Goal: Task Accomplishment & Management: Manage account settings

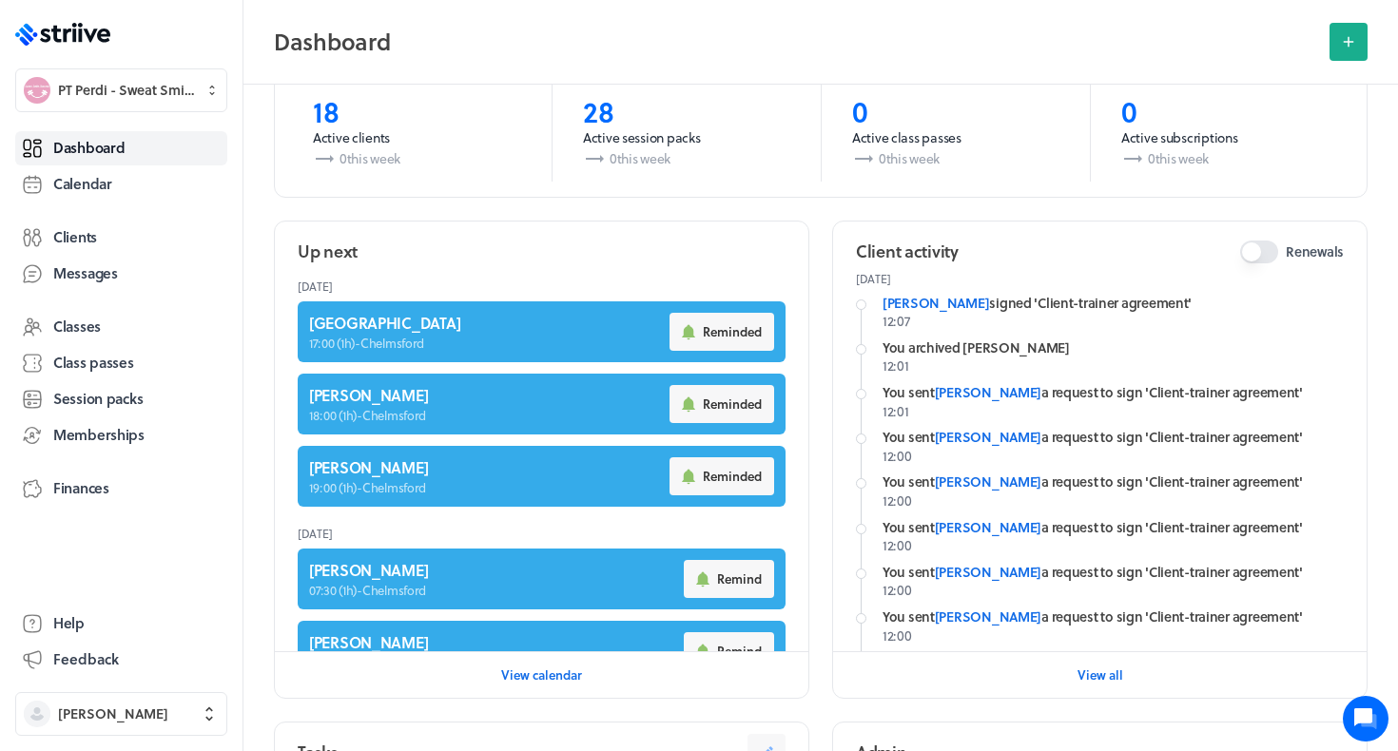
scroll to position [623, 0]
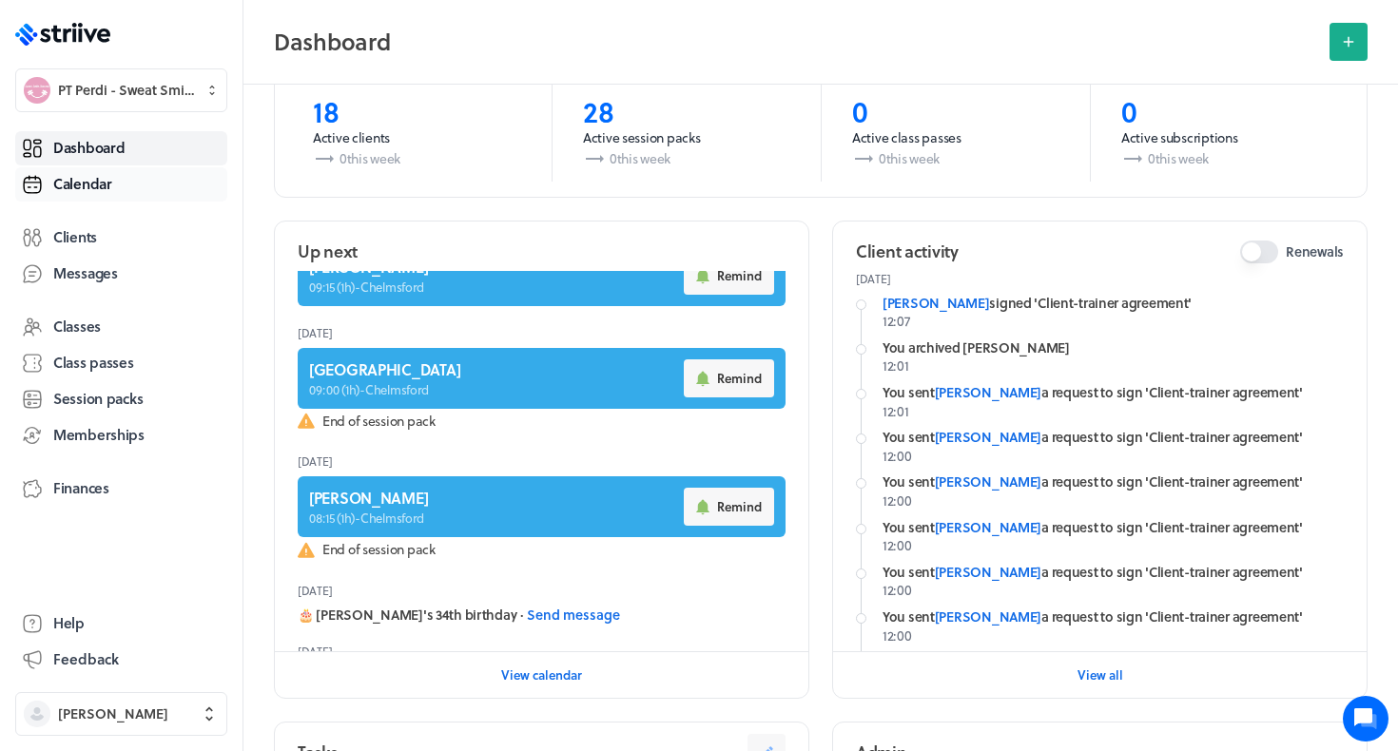
click at [97, 185] on span "Calendar" at bounding box center [82, 184] width 59 height 20
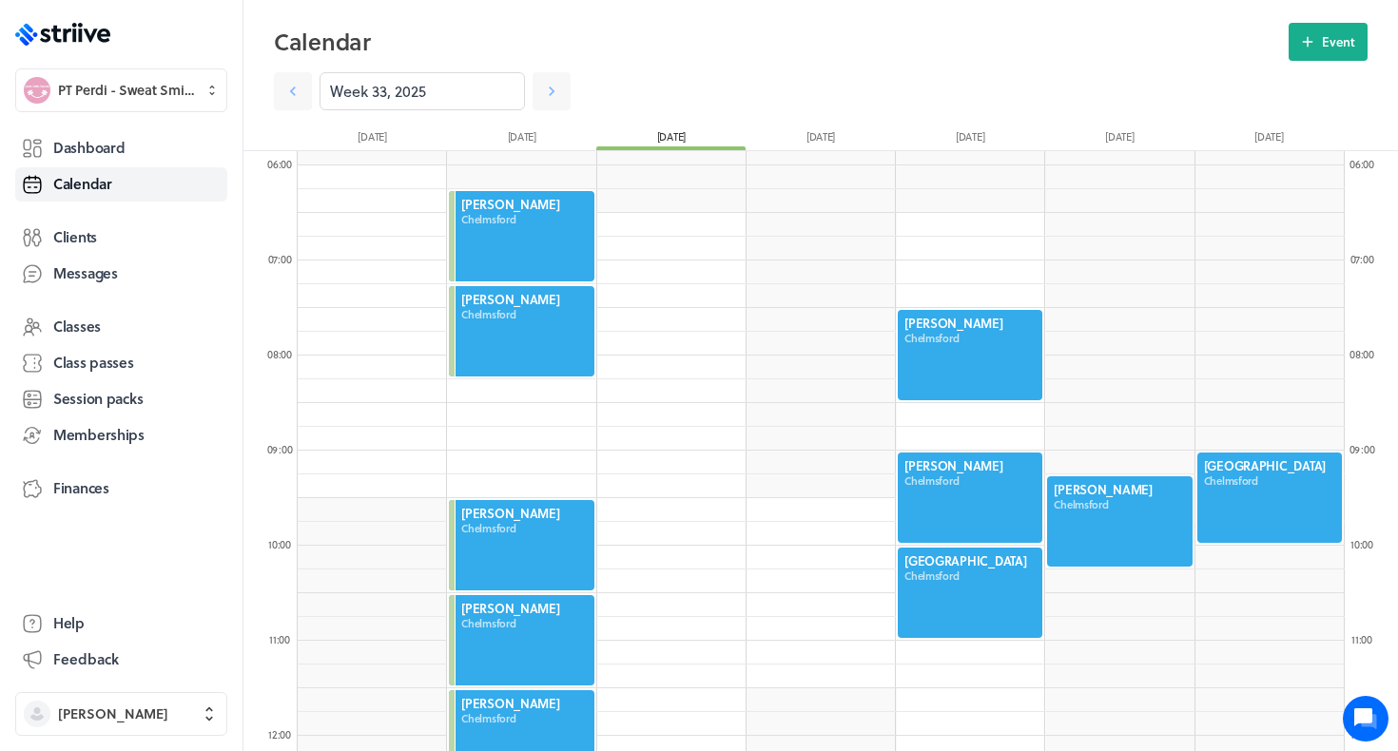
scroll to position [563, 0]
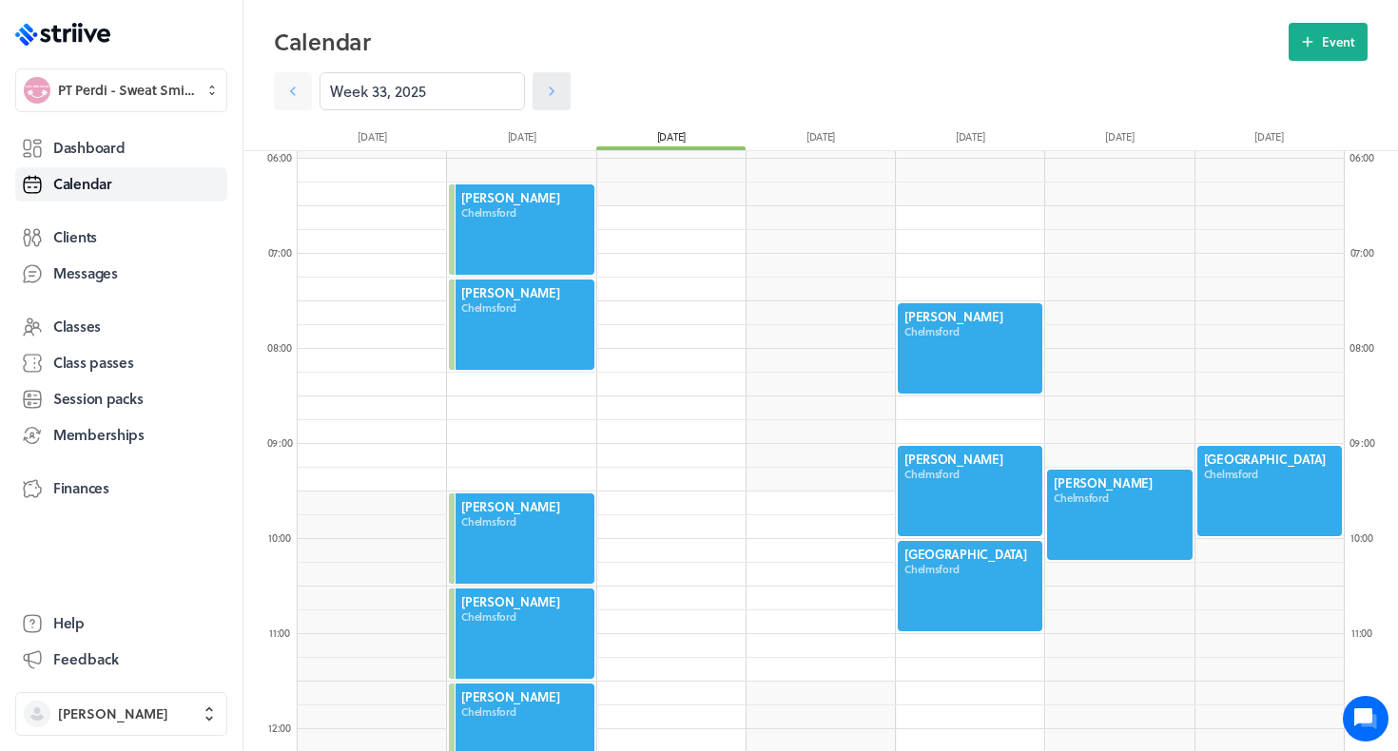
click at [567, 107] on link at bounding box center [551, 91] width 38 height 38
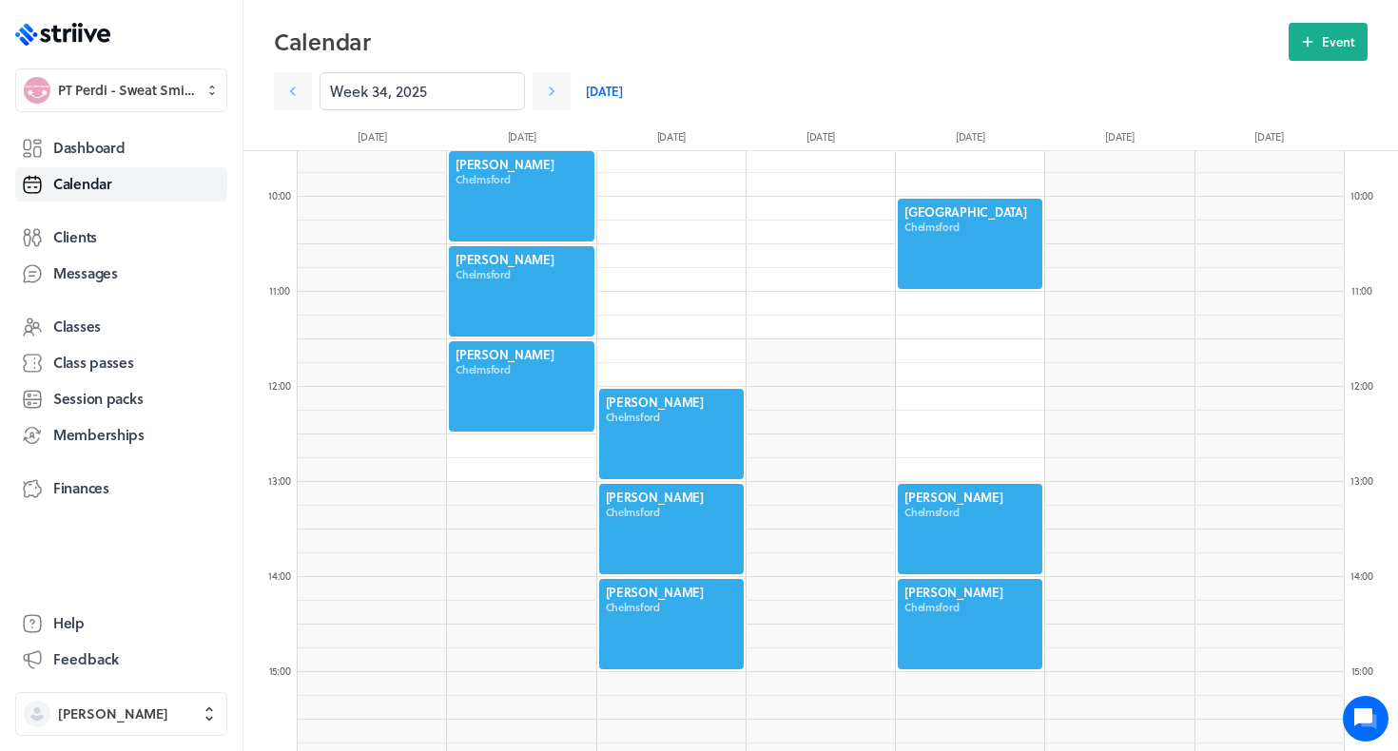
scroll to position [956, 0]
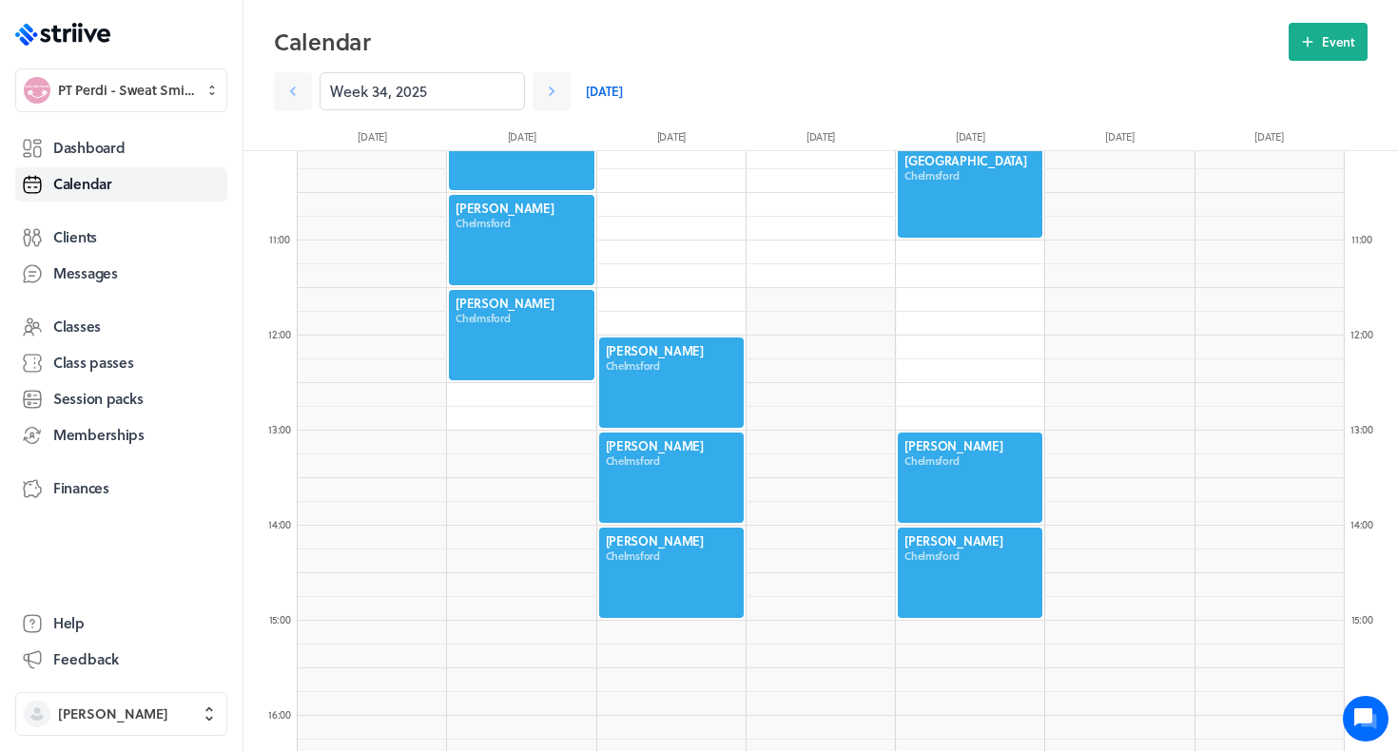
click at [674, 473] on div at bounding box center [671, 478] width 148 height 94
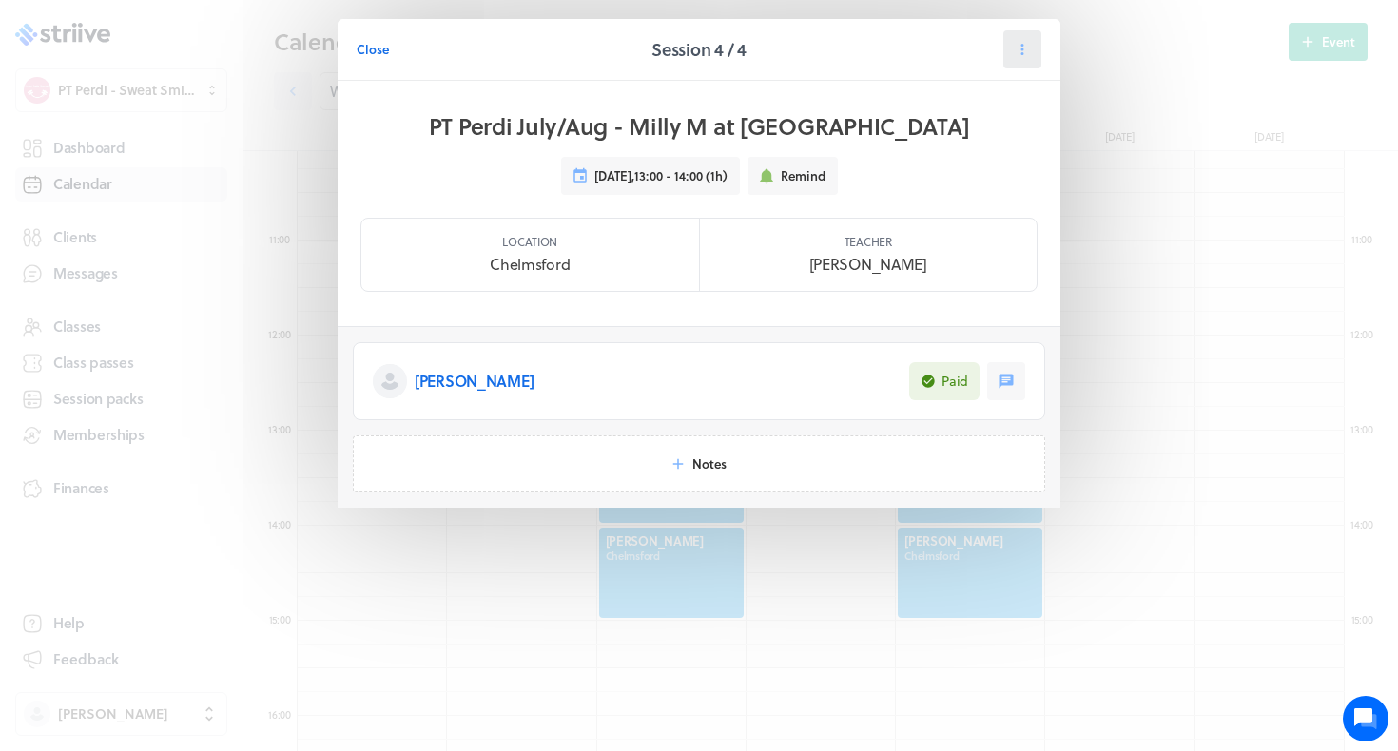
click at [1019, 47] on icon at bounding box center [1022, 49] width 17 height 17
click at [975, 145] on button "Reschedule" at bounding box center [975, 131] width 126 height 34
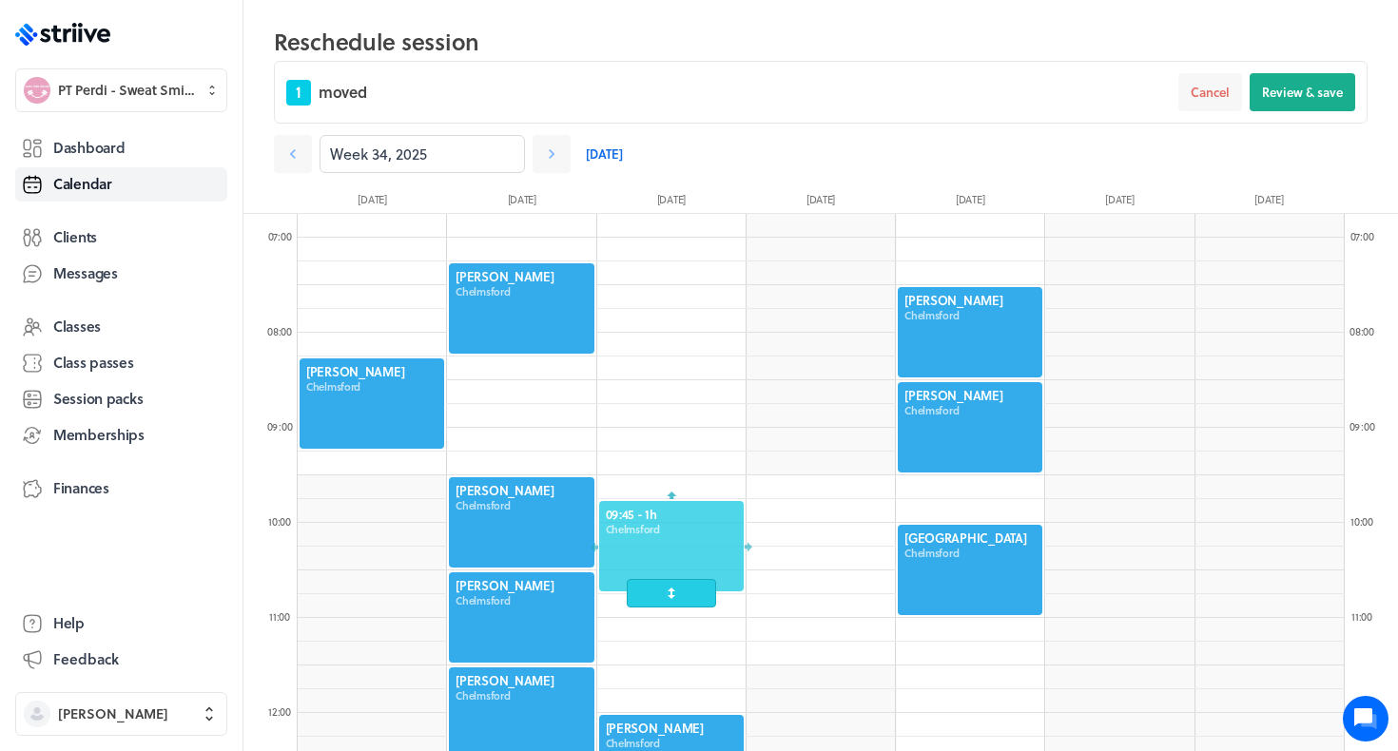
drag, startPoint x: 685, startPoint y: 527, endPoint x: 743, endPoint y: 545, distance: 60.7
click at [743, 545] on div at bounding box center [671, 546] width 148 height 94
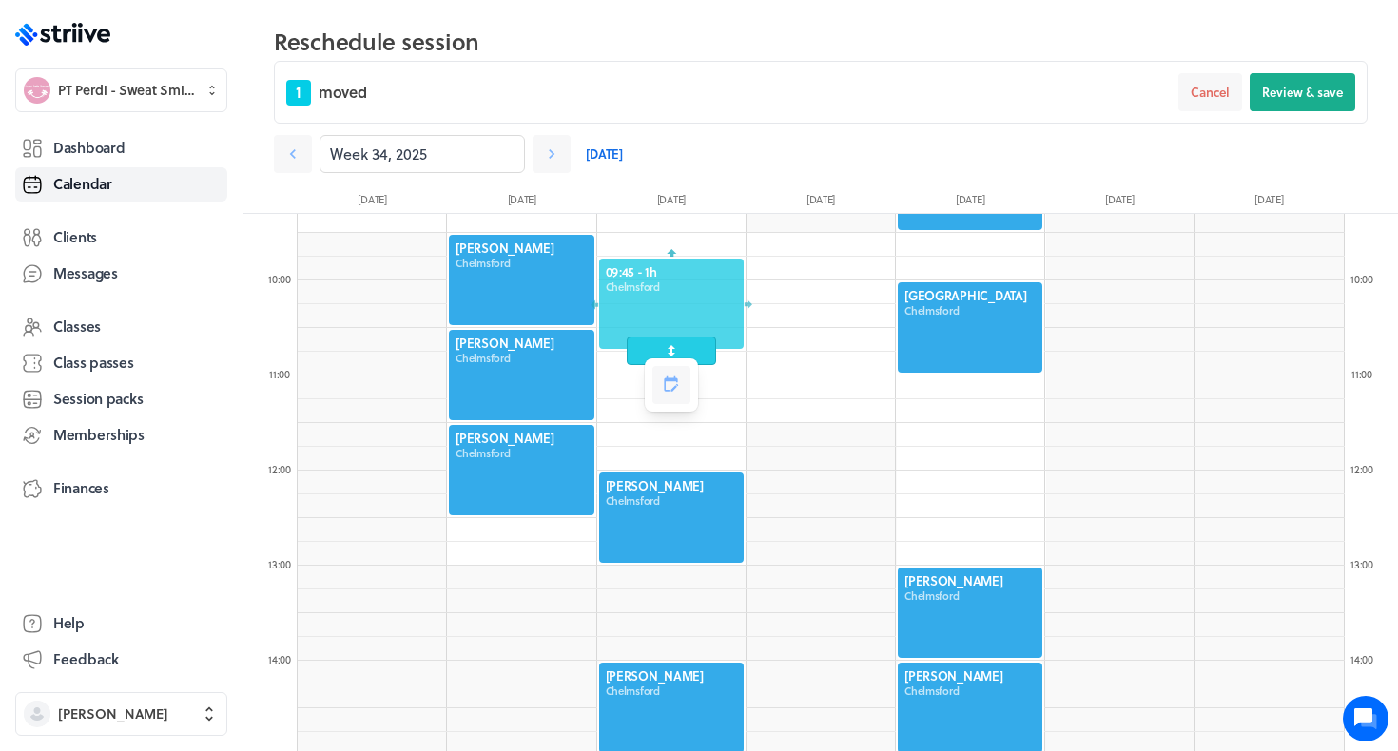
scroll to position [891, 0]
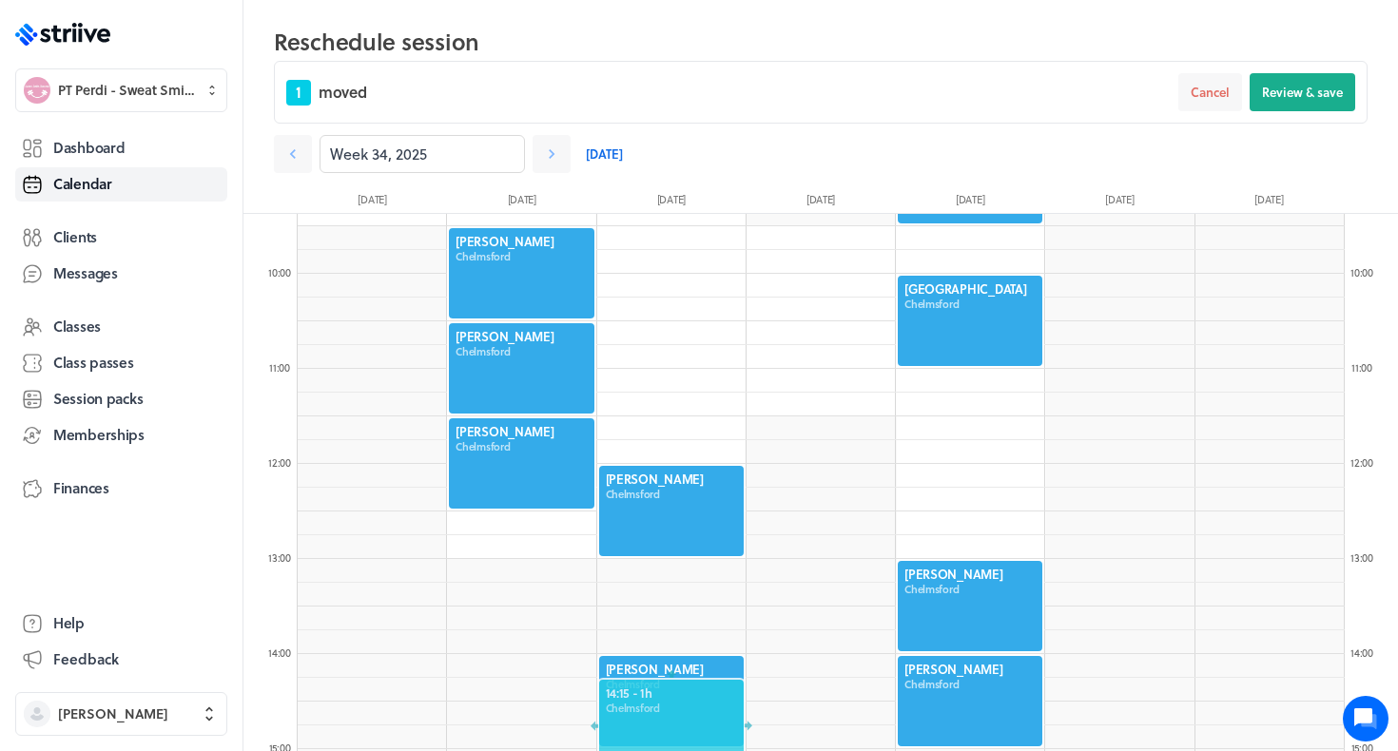
drag, startPoint x: 645, startPoint y: 302, endPoint x: 641, endPoint y: 766, distance: 464.0
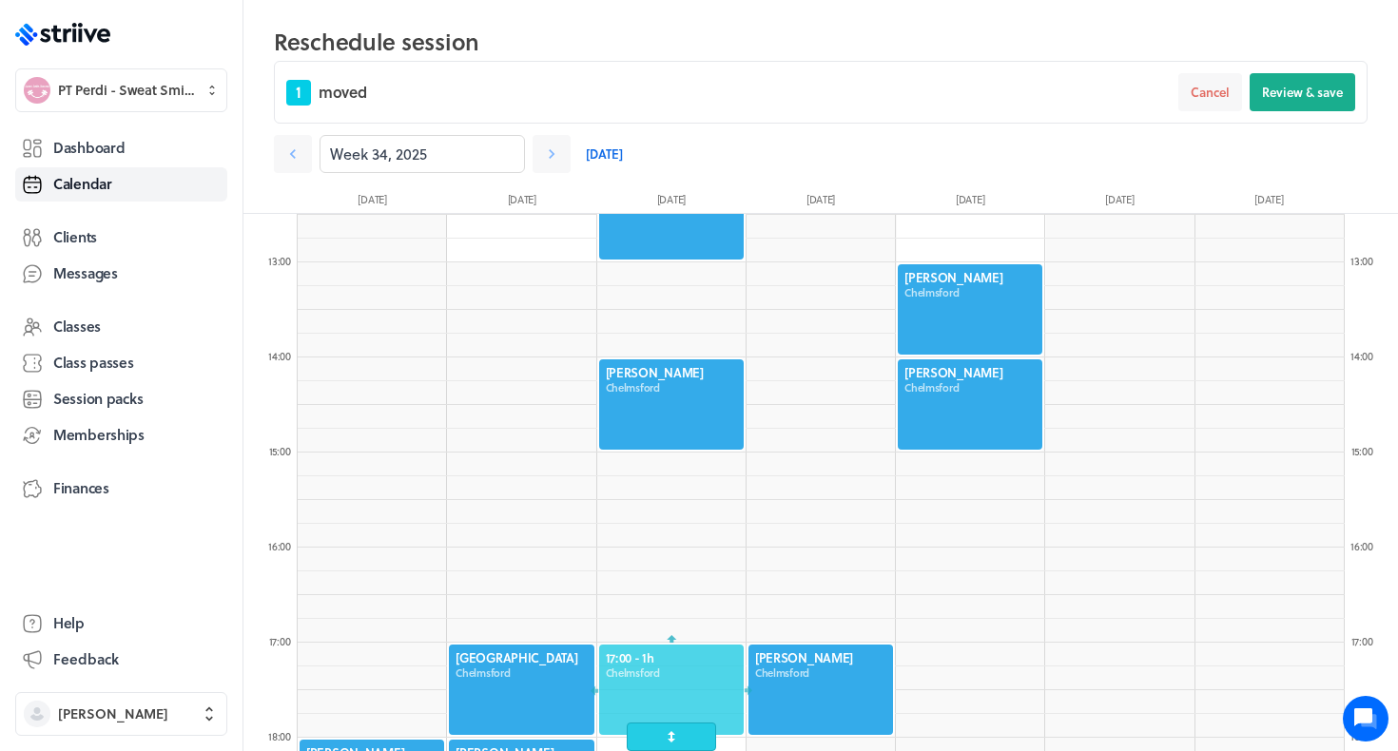
scroll to position [1199, 0]
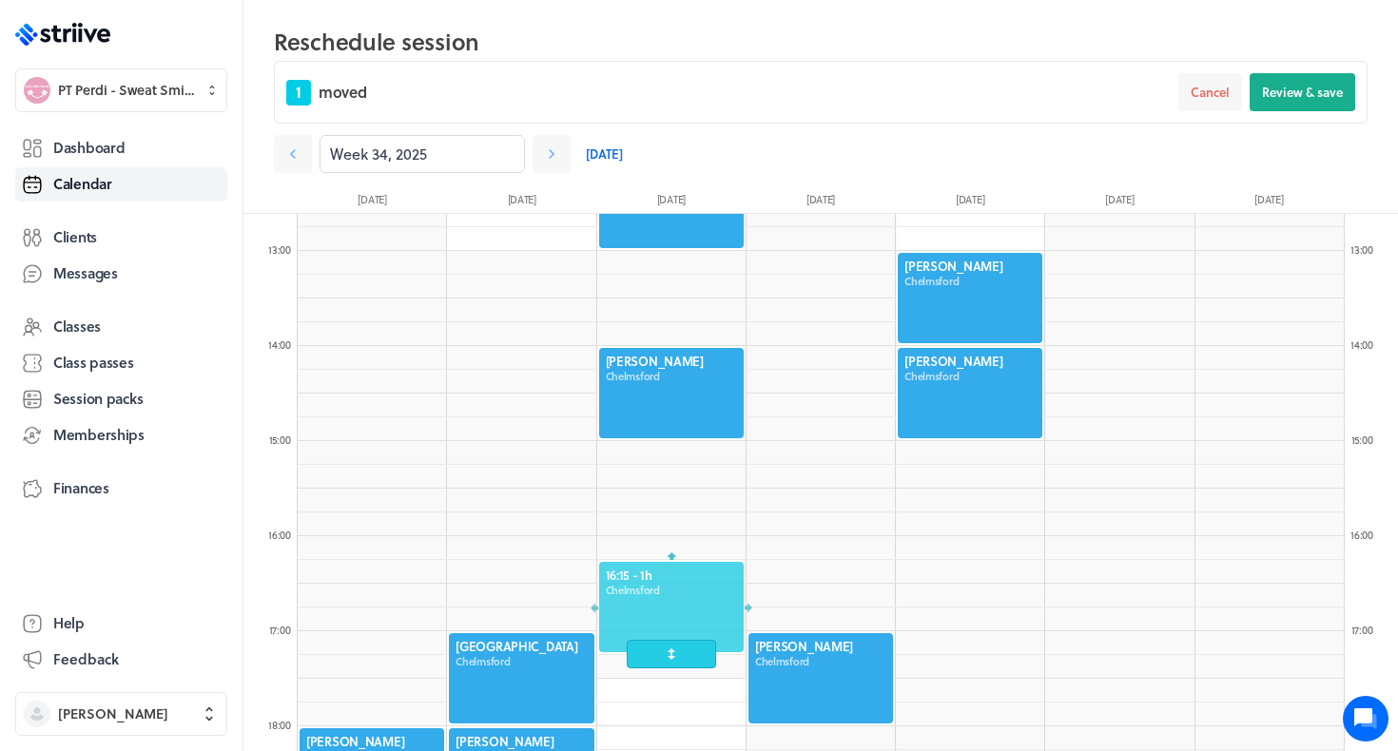
click at [646, 616] on div at bounding box center [671, 607] width 148 height 94
click at [1318, 66] on div "1 moved Cancel Review & save" at bounding box center [820, 92] width 1093 height 63
click at [1312, 92] on span "Review & save" at bounding box center [1302, 92] width 81 height 17
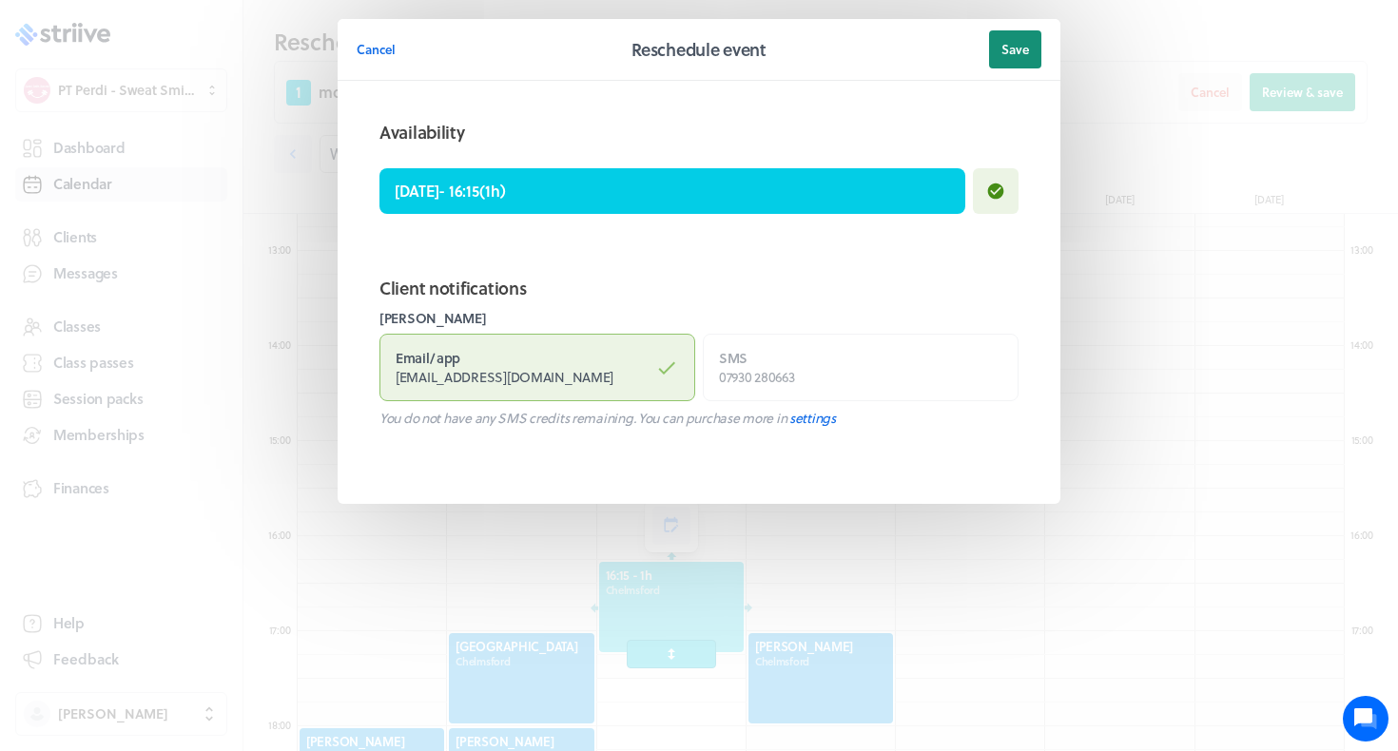
click at [1005, 56] on span "Save" at bounding box center [1015, 49] width 28 height 17
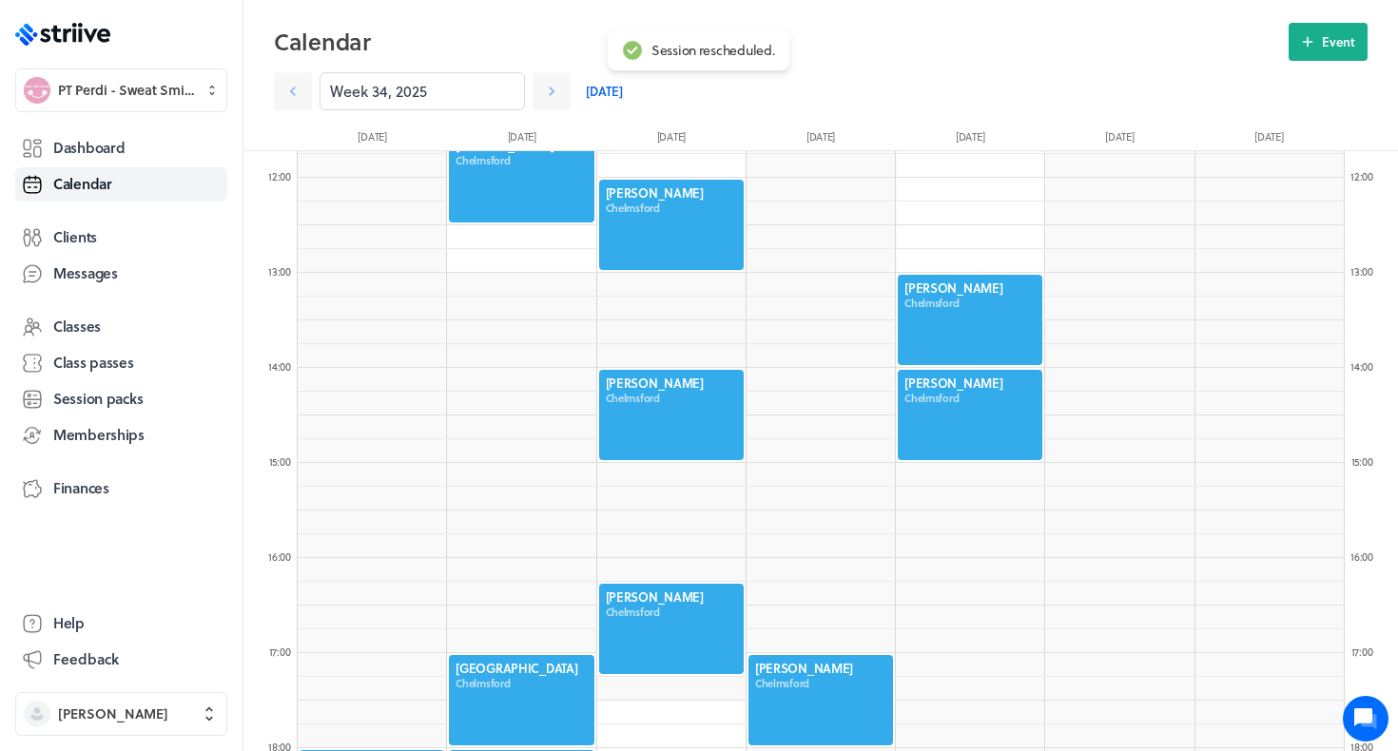
scroll to position [1114, 0]
click at [679, 404] on div at bounding box center [671, 415] width 148 height 94
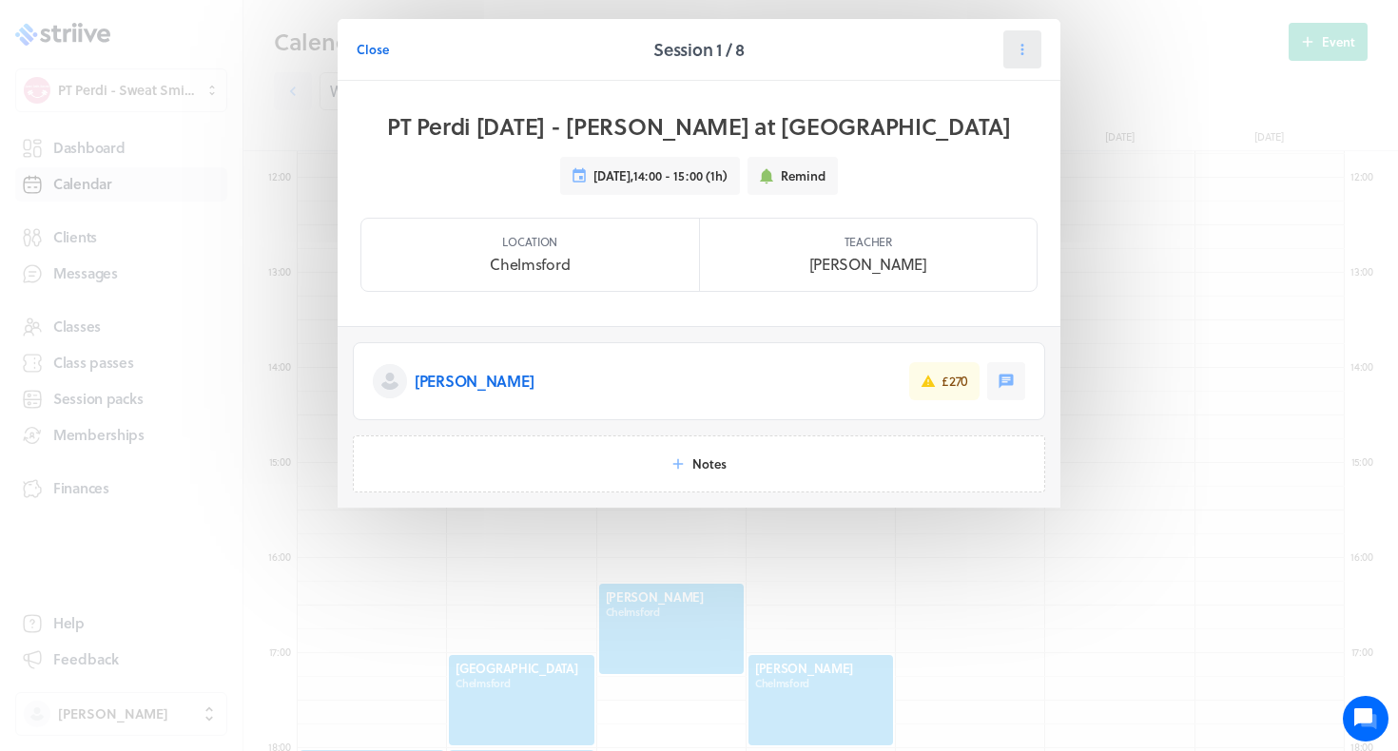
click at [1017, 54] on icon at bounding box center [1022, 49] width 17 height 17
click at [973, 128] on span "Reschedule" at bounding box center [977, 131] width 66 height 17
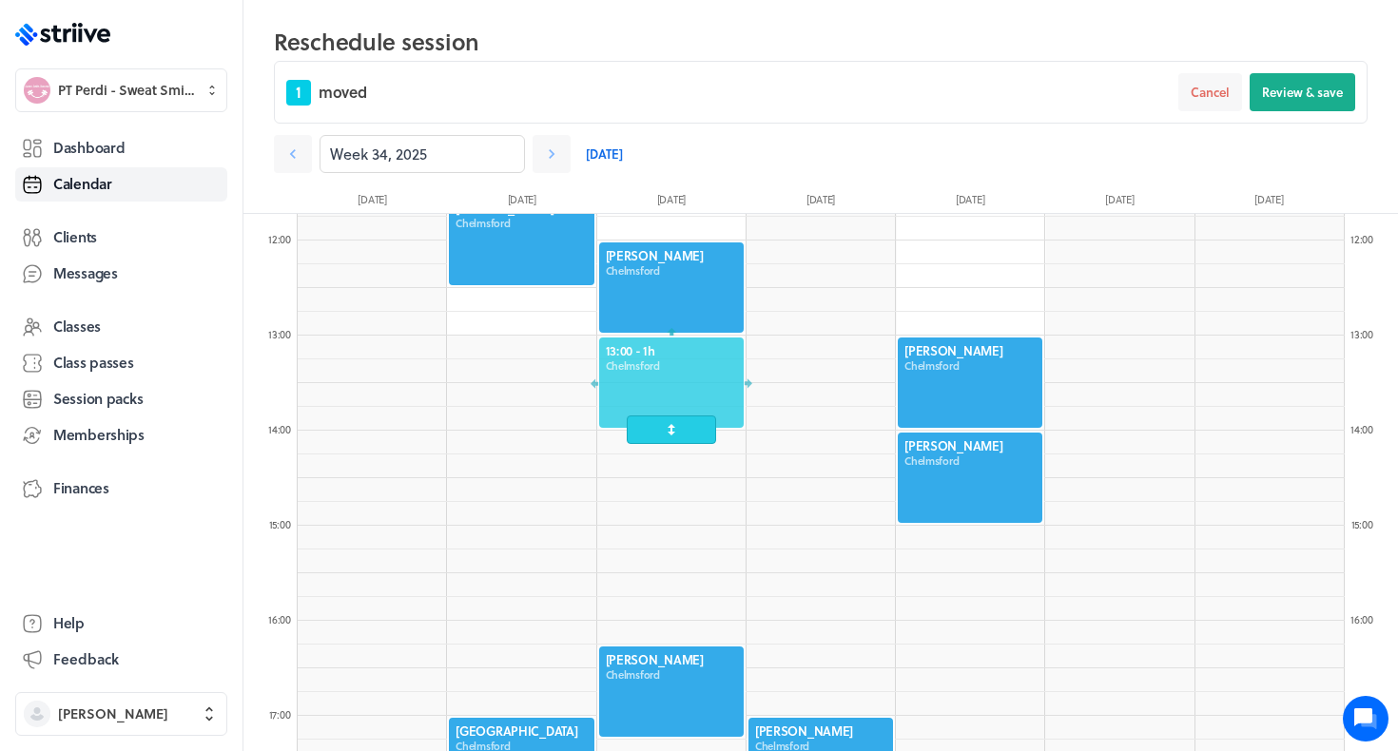
drag, startPoint x: 647, startPoint y: 464, endPoint x: 649, endPoint y: 387, distance: 77.0
click at [649, 387] on div at bounding box center [671, 383] width 148 height 94
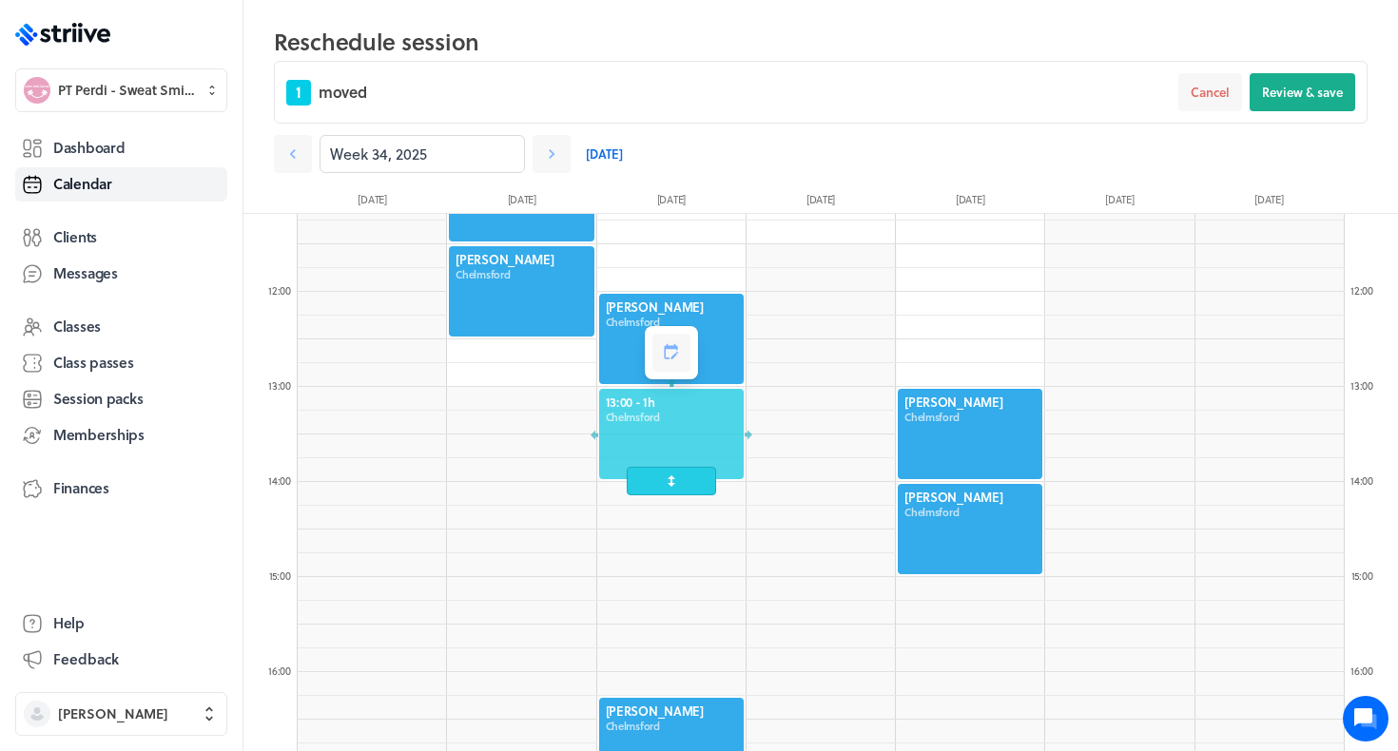
scroll to position [1063, 0]
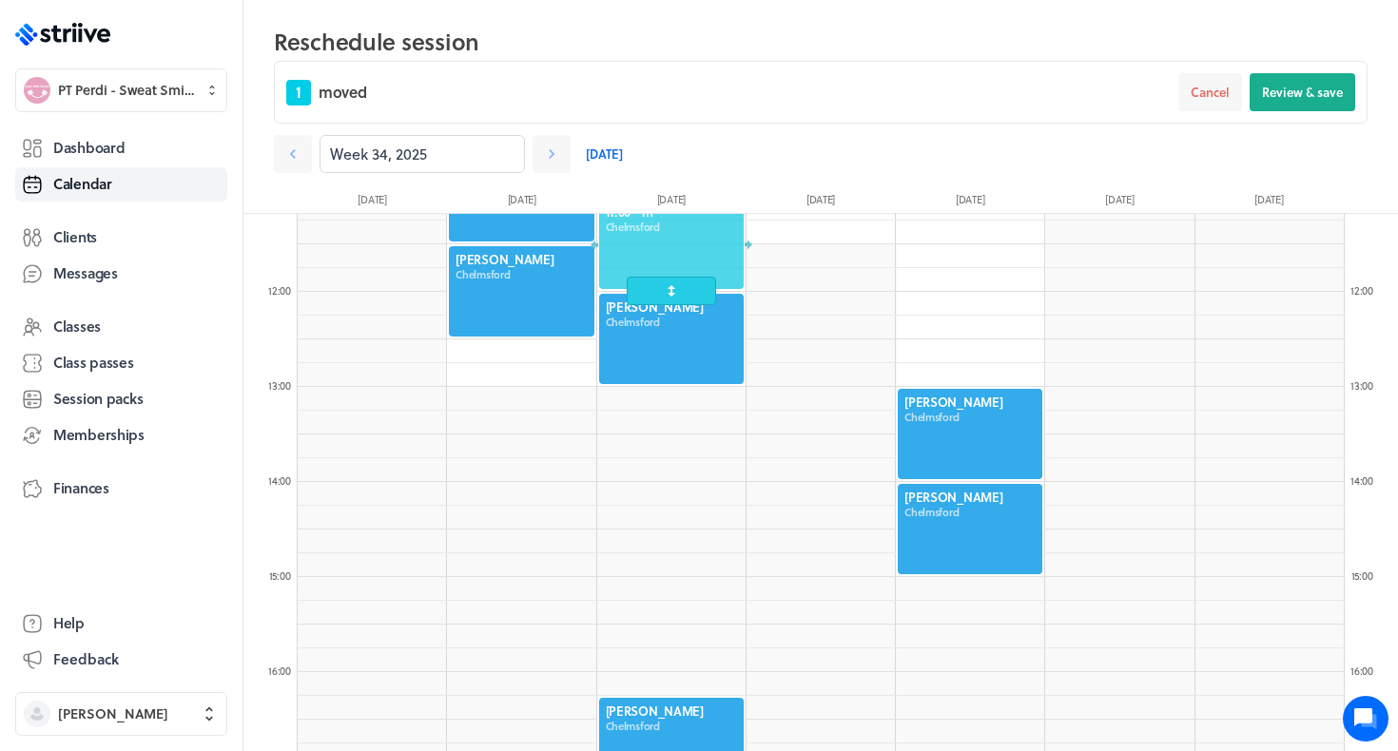
drag, startPoint x: 641, startPoint y: 444, endPoint x: 649, endPoint y: 274, distance: 170.4
click at [649, 274] on div at bounding box center [671, 244] width 148 height 94
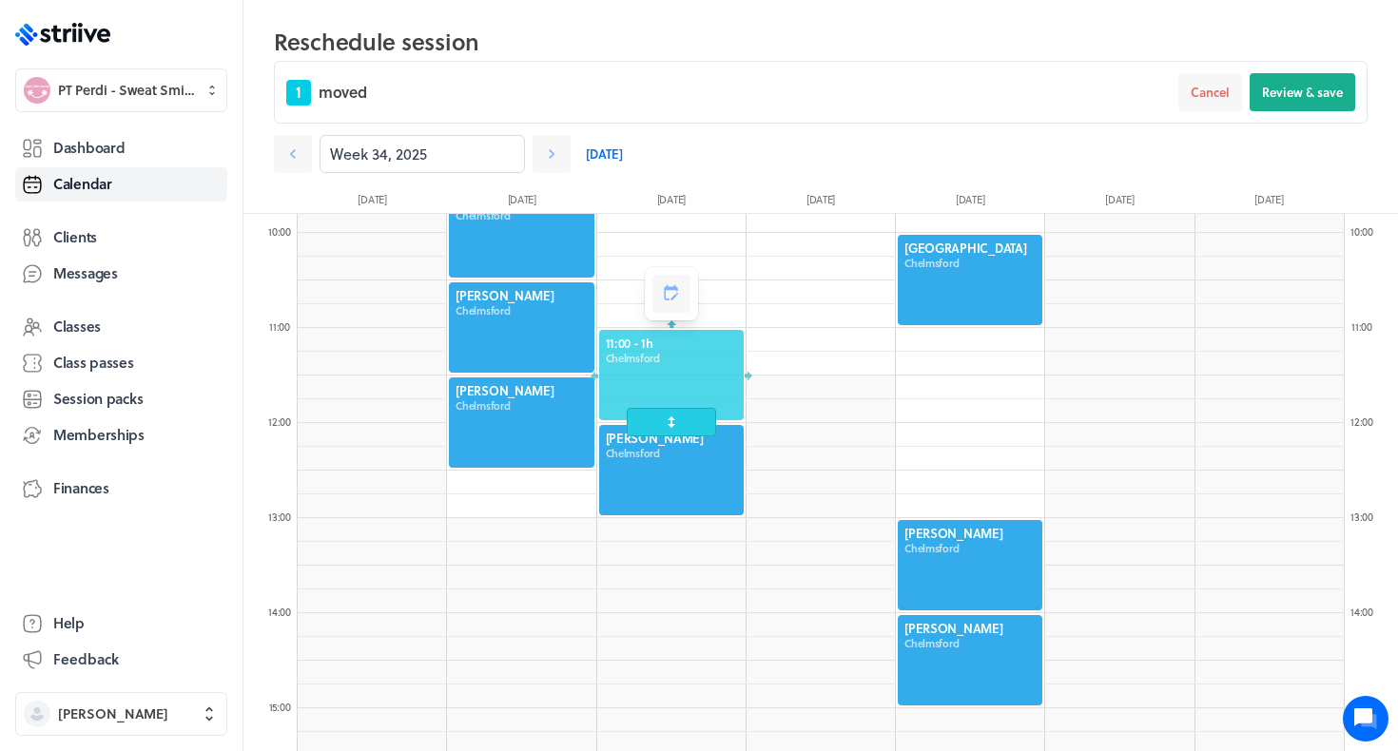
scroll to position [932, 0]
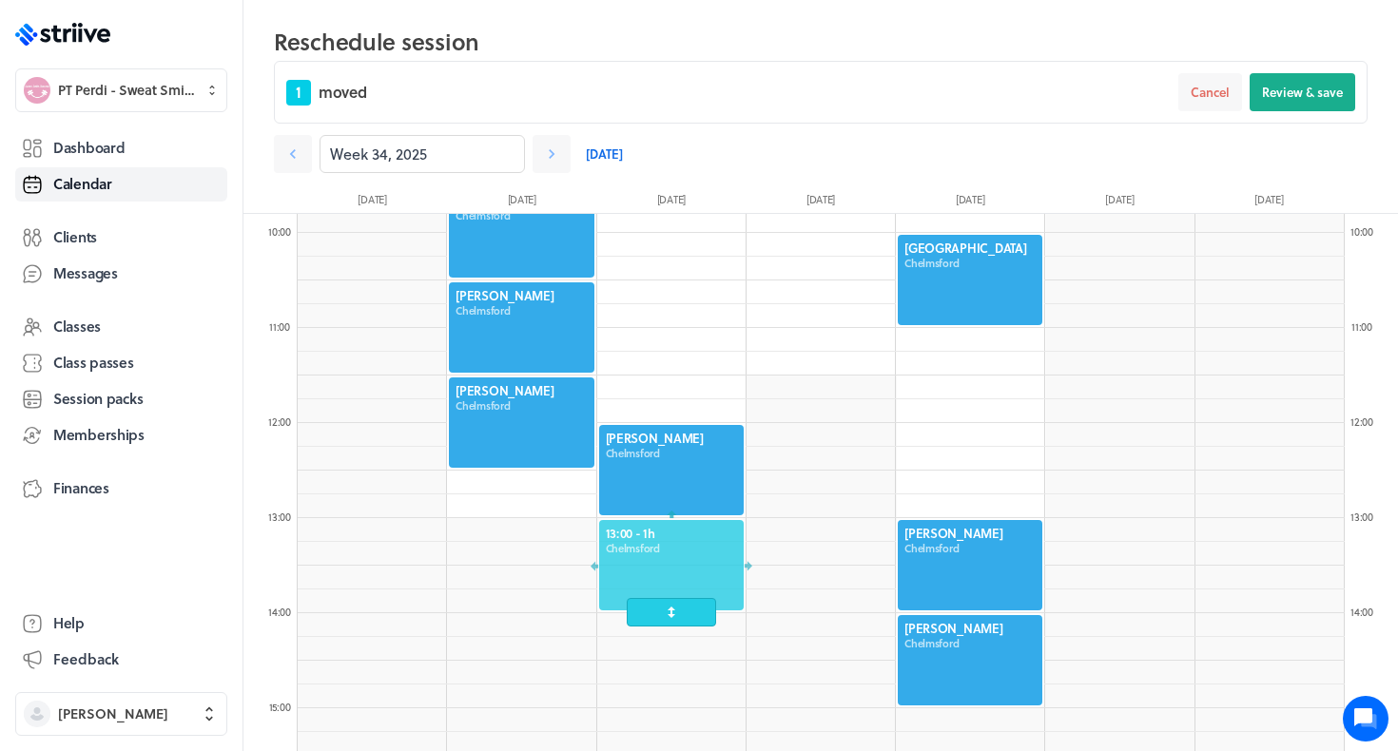
drag, startPoint x: 694, startPoint y: 368, endPoint x: 687, endPoint y: 564, distance: 196.0
click at [687, 564] on div at bounding box center [671, 565] width 148 height 94
click at [1327, 88] on span "Review & save" at bounding box center [1302, 92] width 81 height 17
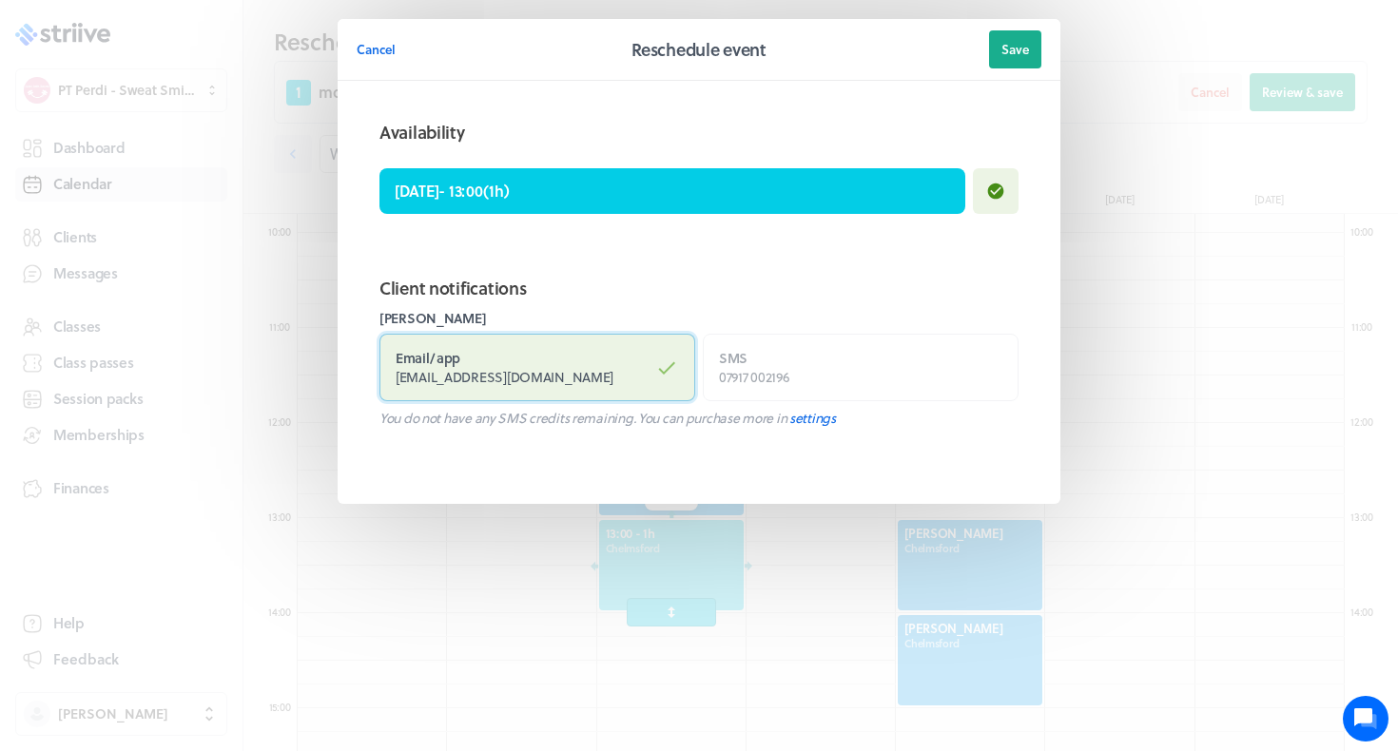
click at [575, 348] on label "Email / app [EMAIL_ADDRESS][DOMAIN_NAME]" at bounding box center [537, 368] width 316 height 68
click at [0, 0] on input "Email / app [EMAIL_ADDRESS][DOMAIN_NAME]" at bounding box center [0, 0] width 0 height 0
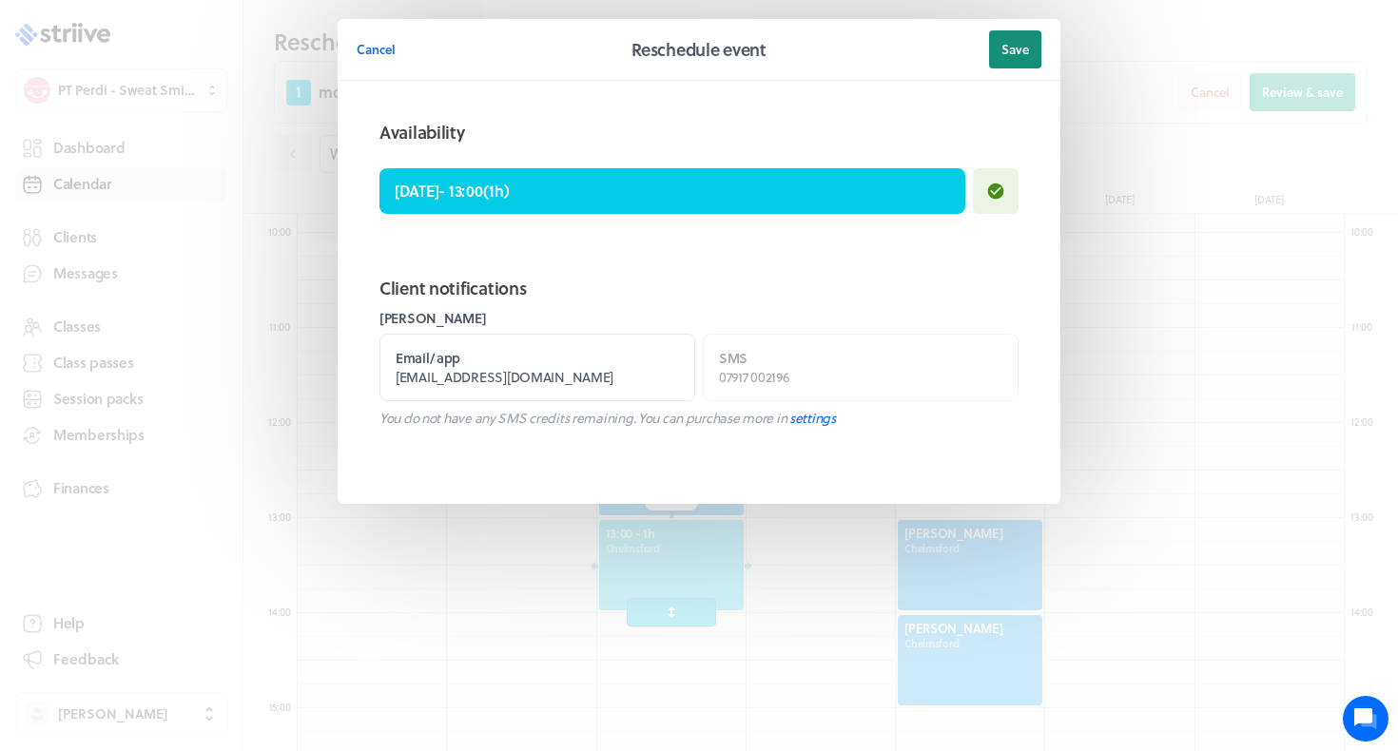
click at [1030, 58] on button "Save" at bounding box center [1015, 49] width 52 height 38
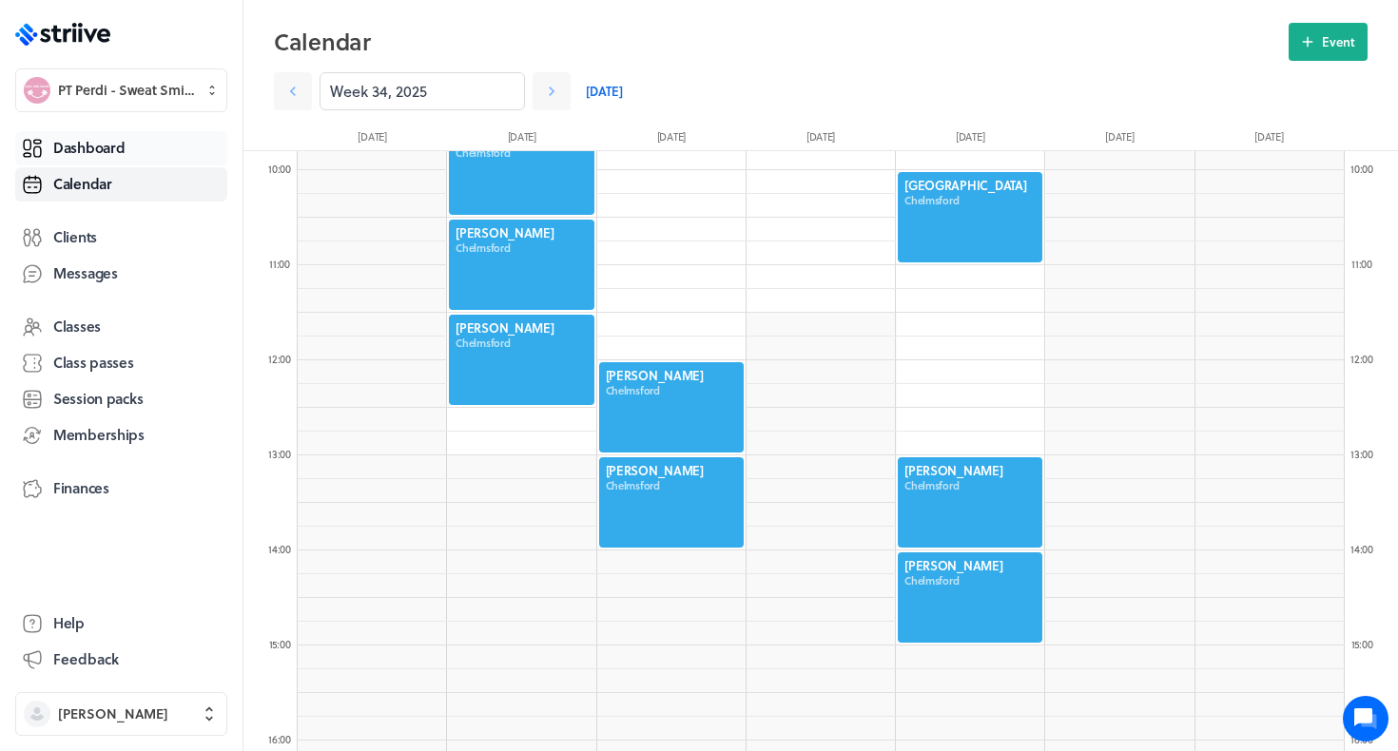
click at [130, 154] on link "Dashboard" at bounding box center [121, 148] width 212 height 34
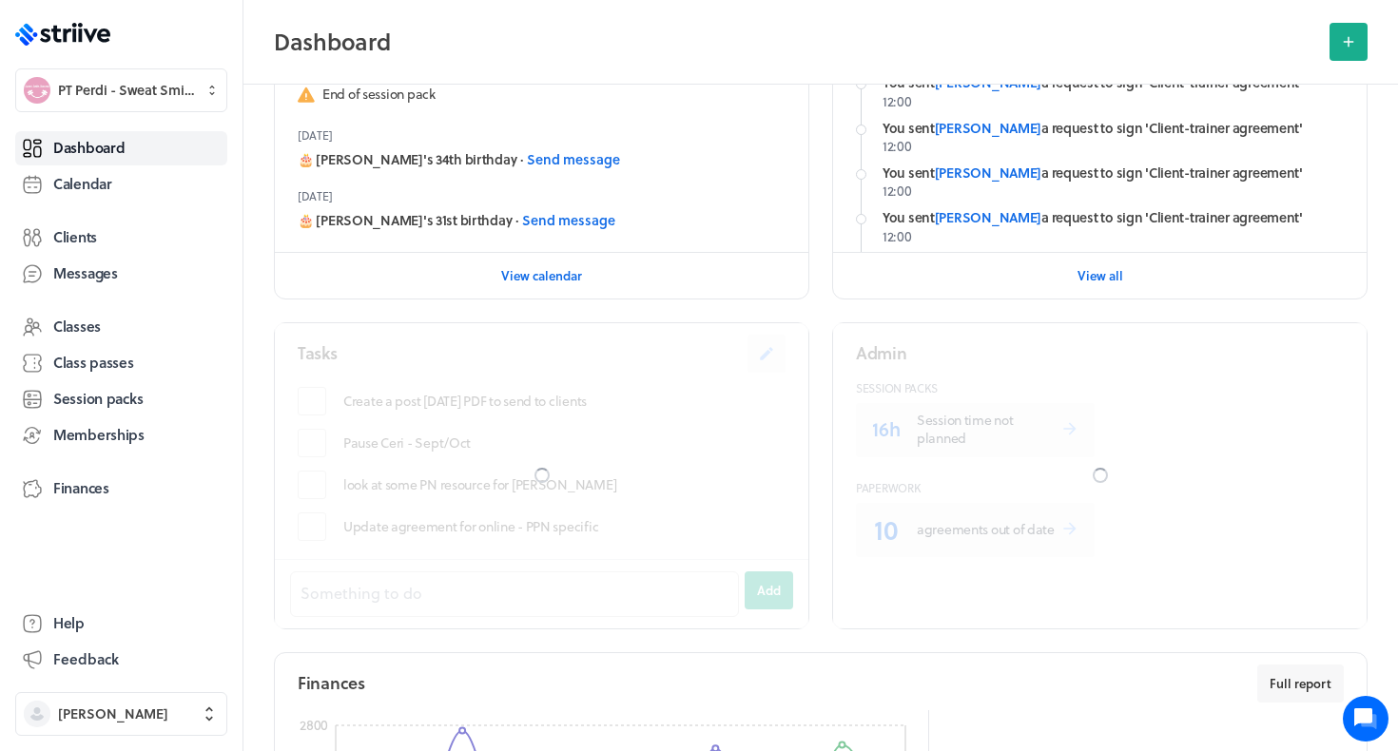
scroll to position [493, 0]
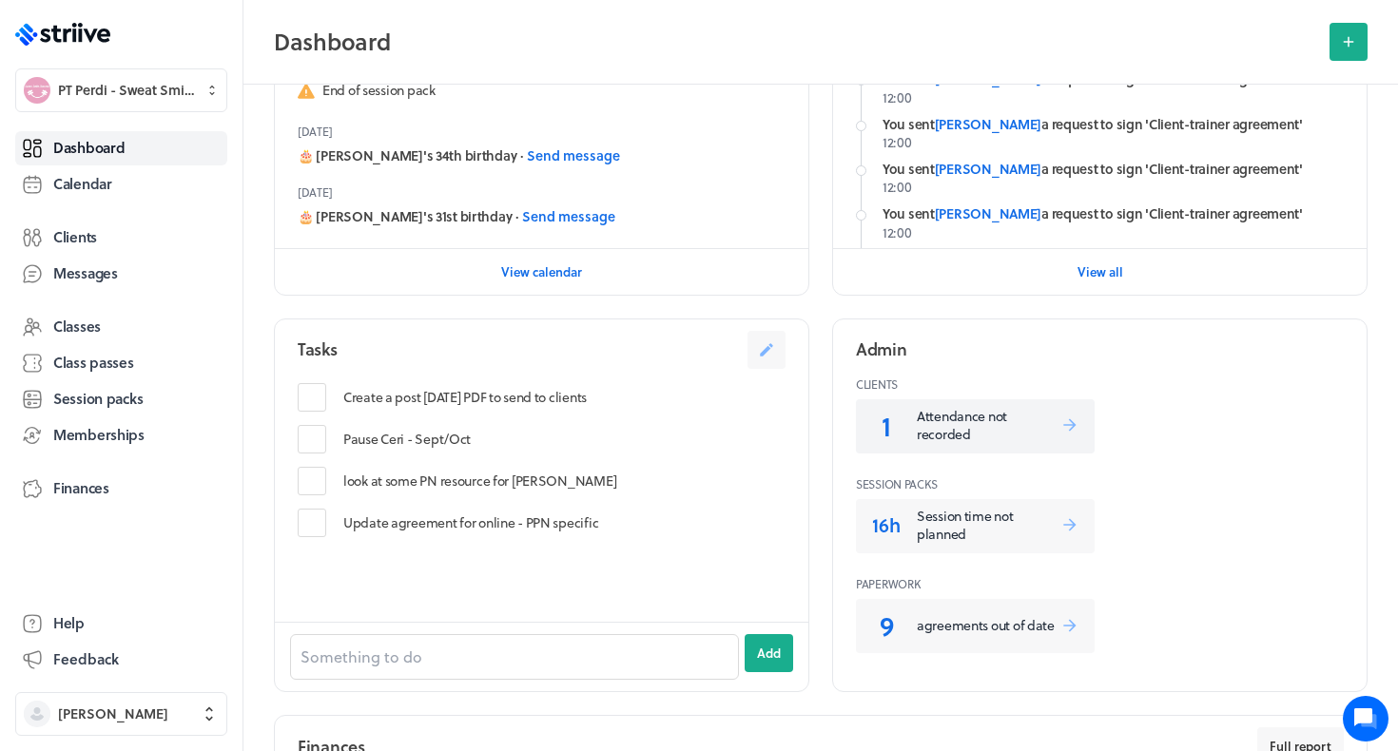
click at [945, 426] on p "Attendance not recorded" at bounding box center [989, 425] width 144 height 37
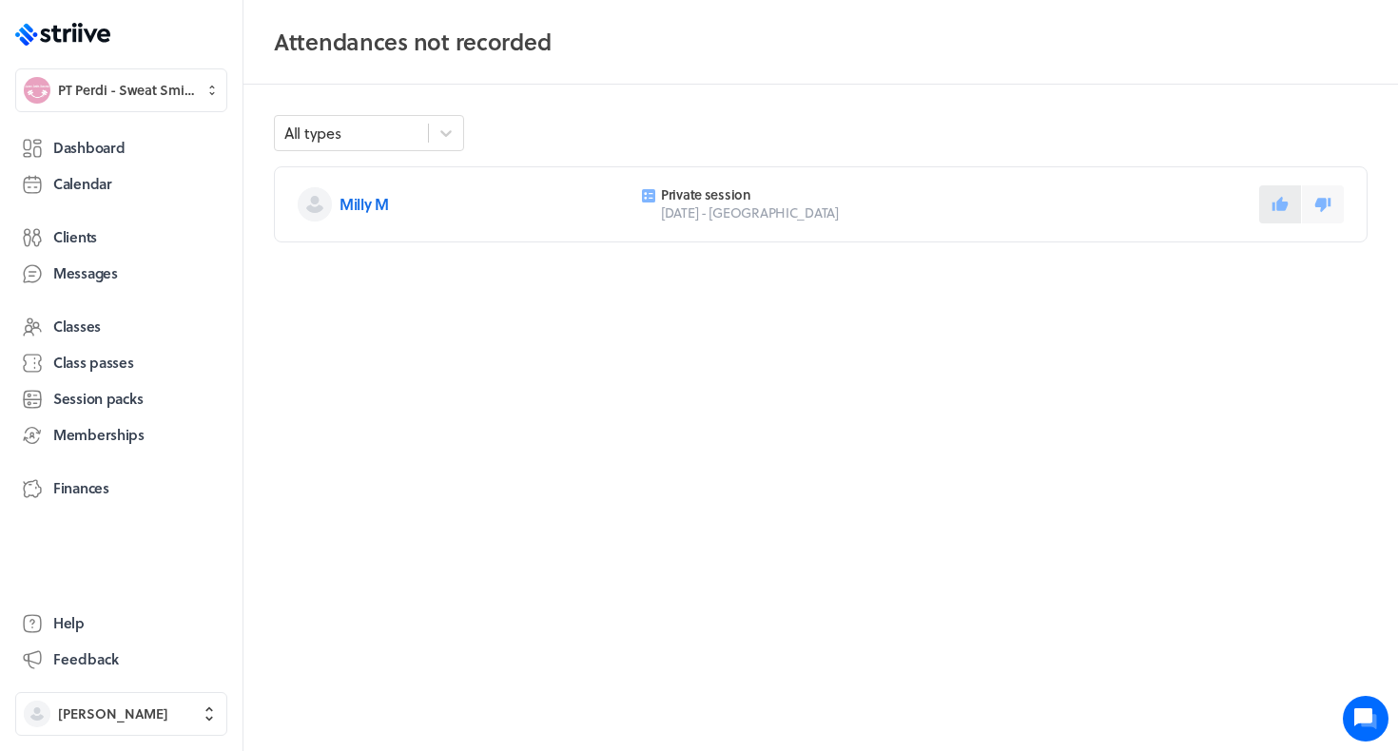
click at [1276, 194] on button at bounding box center [1280, 204] width 42 height 38
click at [99, 162] on link "Dashboard" at bounding box center [121, 148] width 212 height 34
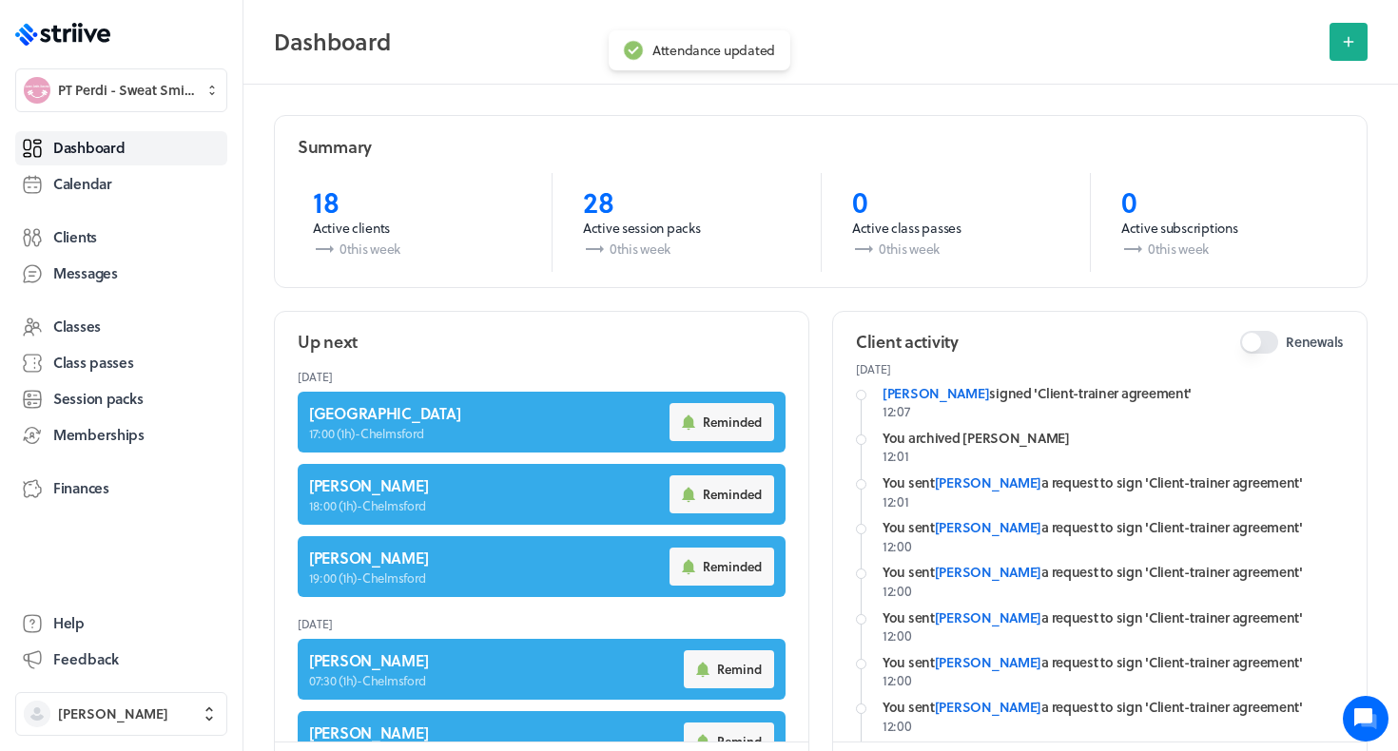
click at [313, 1] on header "Dashboard" at bounding box center [820, 42] width 1154 height 85
